Goal: Task Accomplishment & Management: Manage account settings

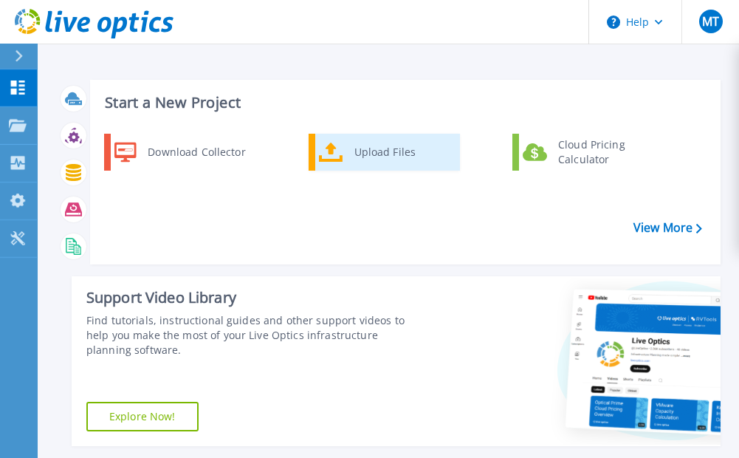
click at [391, 157] on div "Upload Files" at bounding box center [401, 152] width 109 height 30
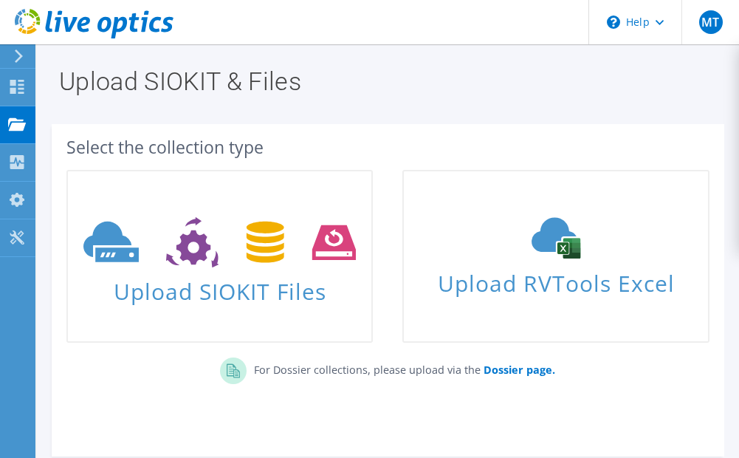
click at [44, 32] on icon at bounding box center [94, 24] width 159 height 30
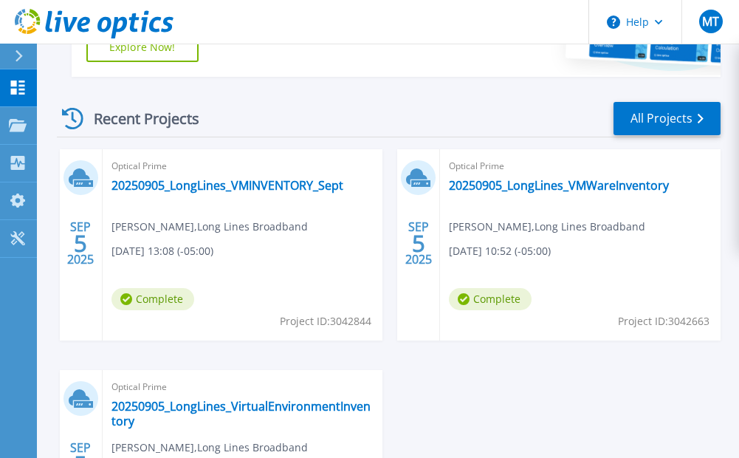
scroll to position [443, 0]
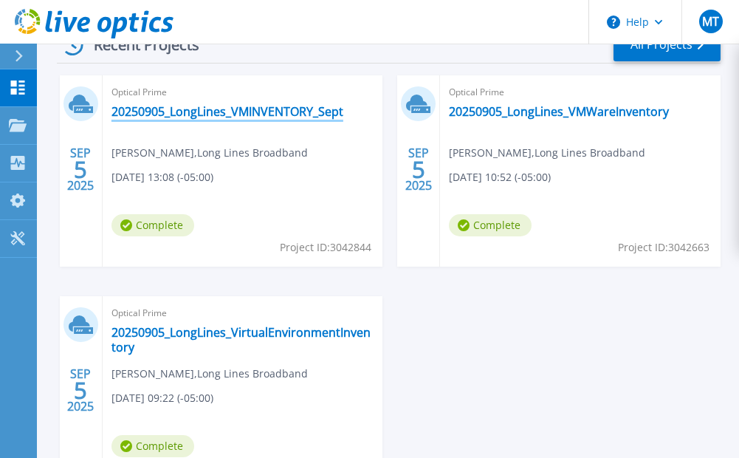
click at [205, 106] on link "20250905_LongLines_VMINVENTORY_Sept" at bounding box center [227, 111] width 232 height 15
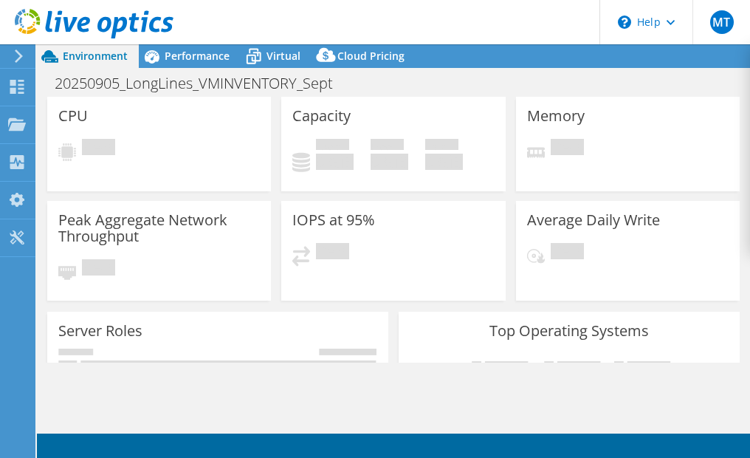
select select "USD"
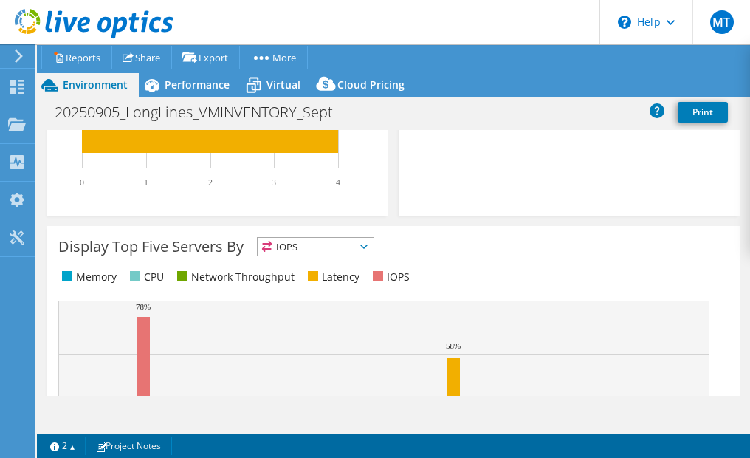
scroll to position [478, 0]
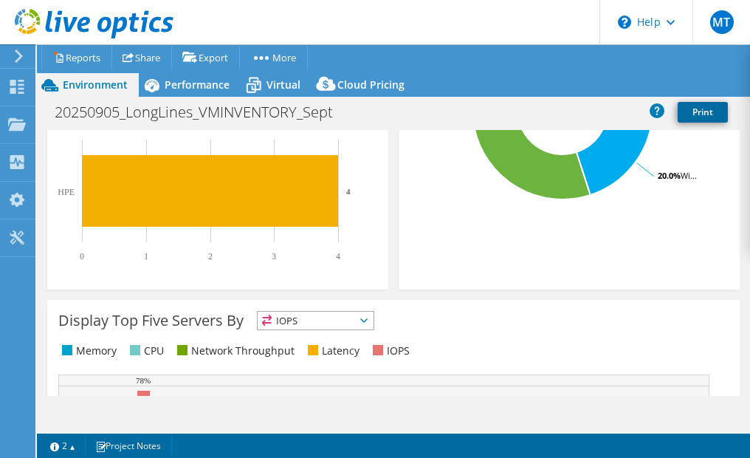
click at [704, 111] on link "Print" at bounding box center [703, 112] width 50 height 21
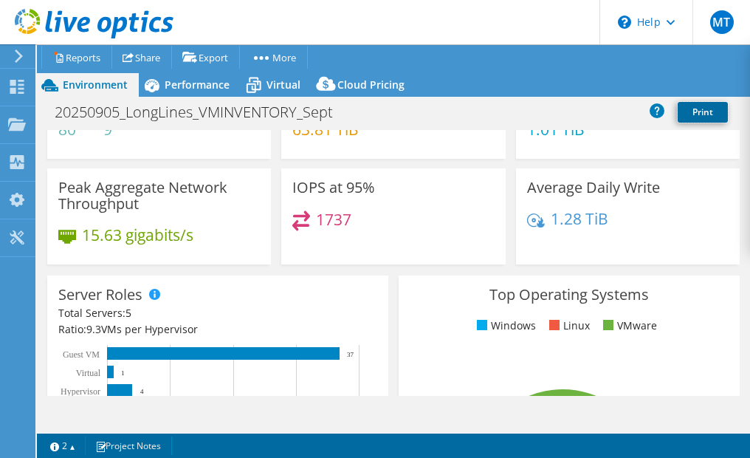
scroll to position [0, 0]
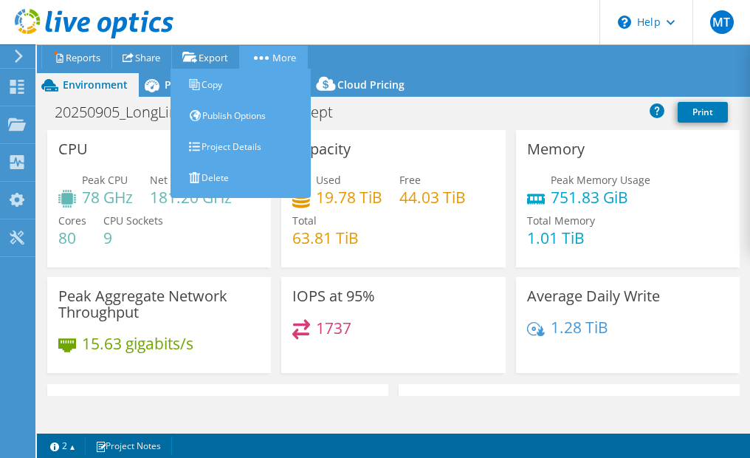
click at [272, 62] on link "More" at bounding box center [273, 57] width 69 height 23
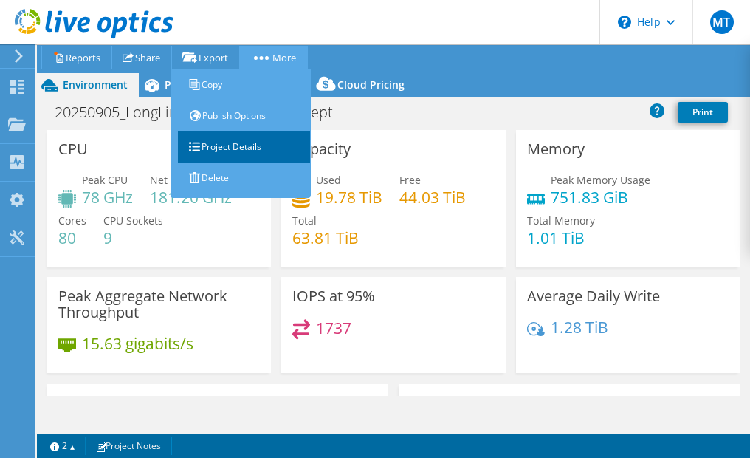
click at [269, 140] on link "Project Details" at bounding box center [244, 146] width 133 height 31
